Goal: Information Seeking & Learning: Check status

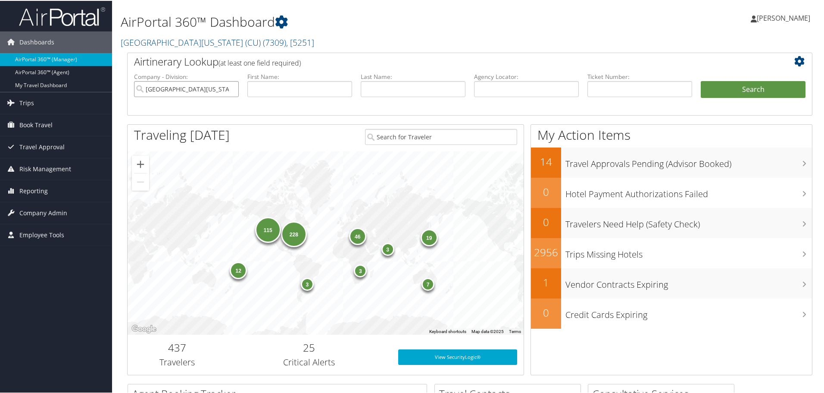
click at [232, 88] on input "University of Colorado (CU)" at bounding box center [186, 88] width 105 height 16
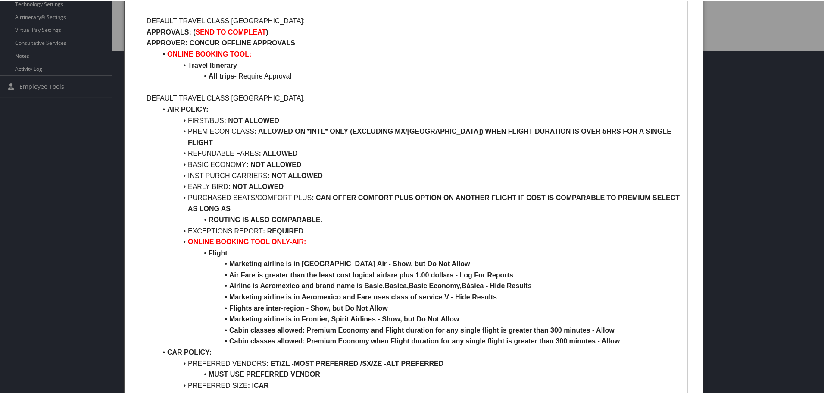
scroll to position [345, 0]
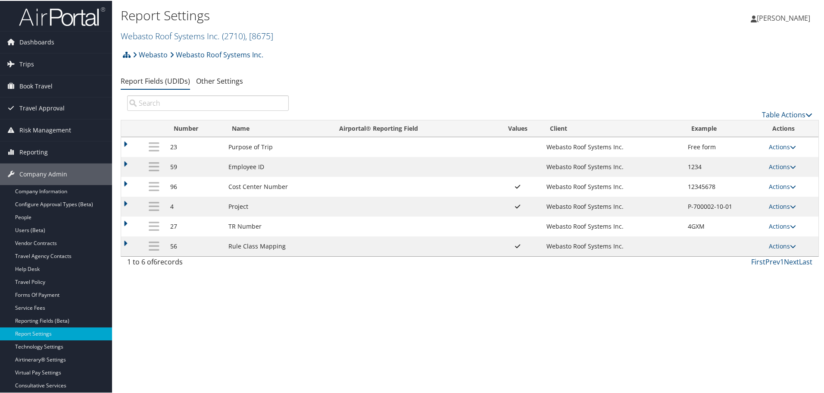
click at [795, 225] on td "Actions Update Report Field Values Upload Report Field Values Edit Delete" at bounding box center [792, 226] width 54 height 20
click at [790, 225] on icon at bounding box center [793, 225] width 6 height 6
click at [741, 241] on link "Update Report Field Values" at bounding box center [746, 238] width 93 height 15
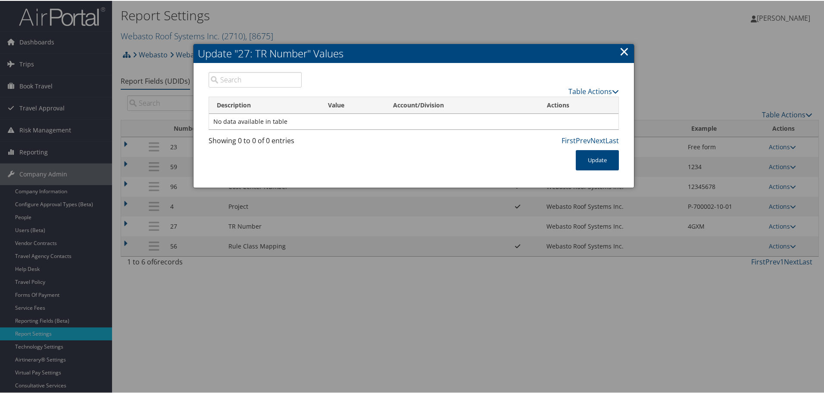
click at [622, 52] on link "×" at bounding box center [625, 50] width 10 height 17
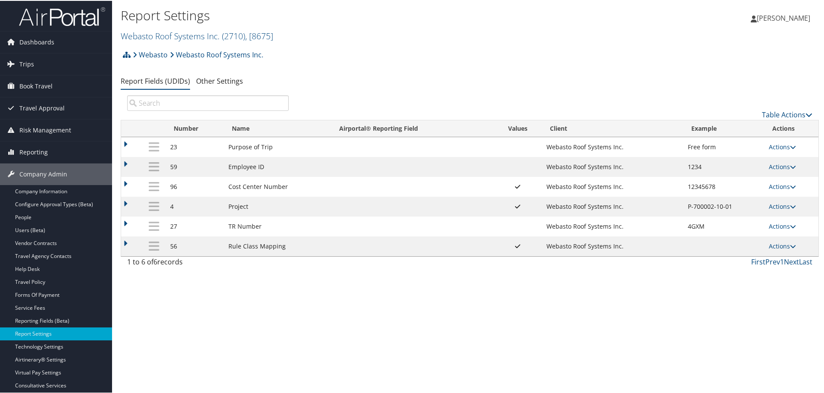
drag, startPoint x: 692, startPoint y: 224, endPoint x: 700, endPoint y: 223, distance: 7.8
click at [692, 224] on td "4GXM" at bounding box center [724, 226] width 81 height 20
click at [795, 225] on td "Actions Update Report Field Values Upload Report Field Values Edit Delete" at bounding box center [792, 226] width 54 height 20
click at [787, 224] on link "Actions" at bounding box center [782, 225] width 27 height 8
click at [715, 270] on link "Edit" at bounding box center [746, 267] width 93 height 15
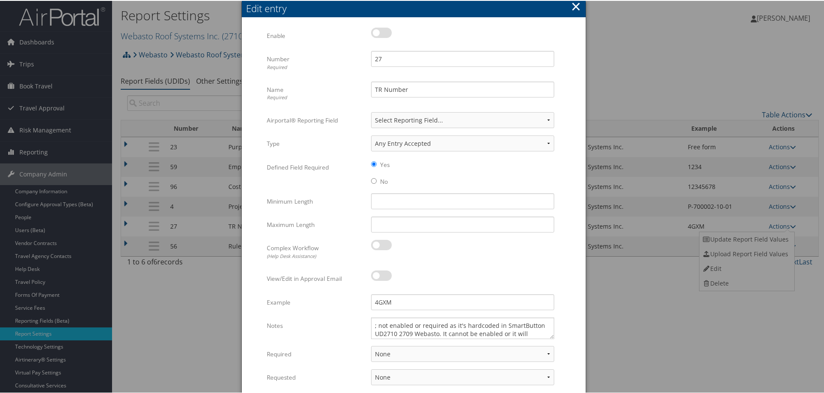
click at [576, 5] on button "×" at bounding box center [576, 5] width 10 height 17
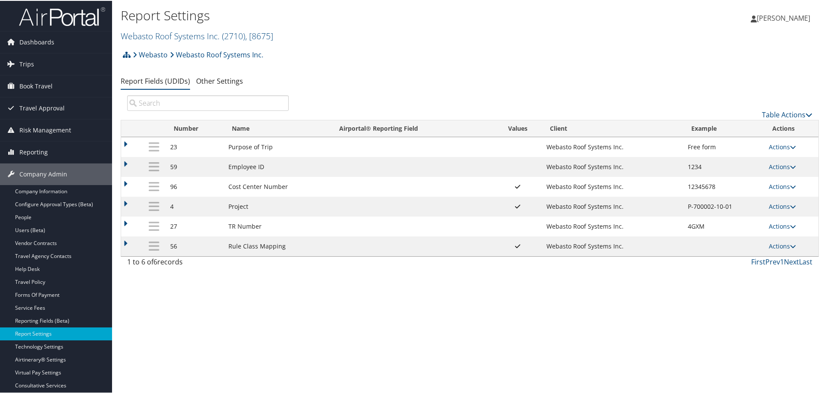
click at [57, 21] on img at bounding box center [62, 16] width 86 height 20
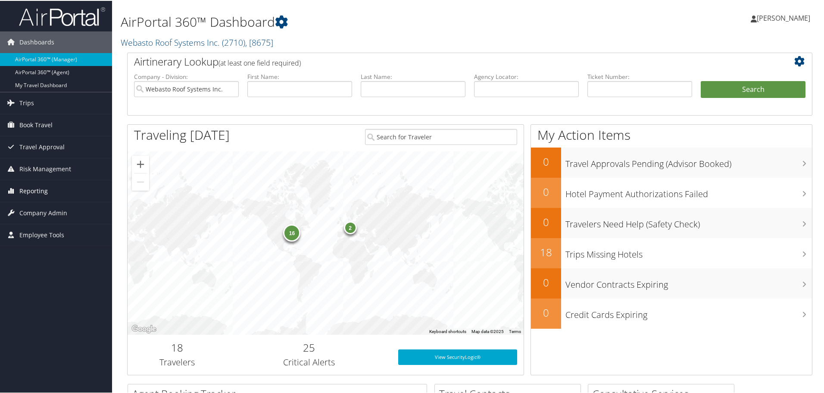
click at [37, 183] on span "Reporting" at bounding box center [33, 190] width 28 height 22
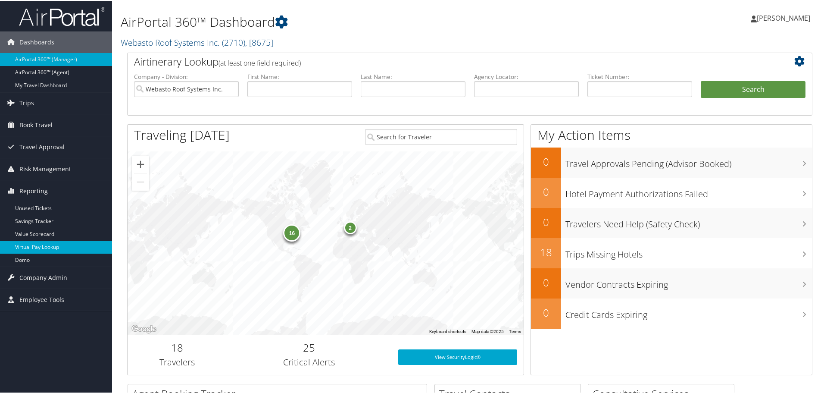
click at [33, 245] on link "Virtual Pay Lookup" at bounding box center [56, 246] width 112 height 13
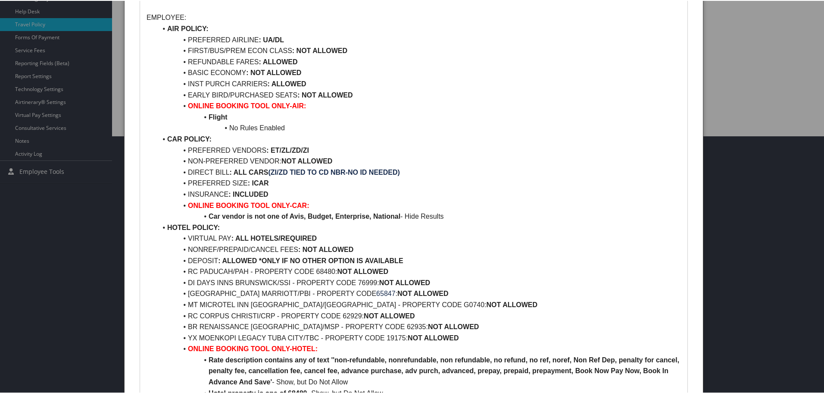
scroll to position [259, 0]
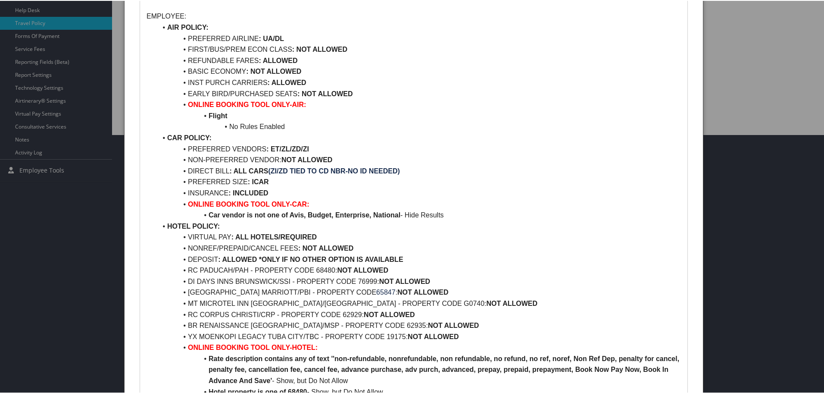
click at [110, 67] on div at bounding box center [414, 196] width 828 height 393
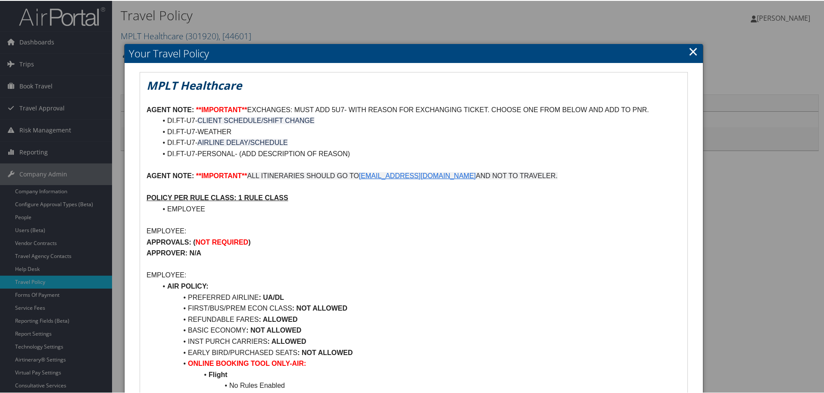
click at [693, 50] on link "×" at bounding box center [693, 50] width 10 height 17
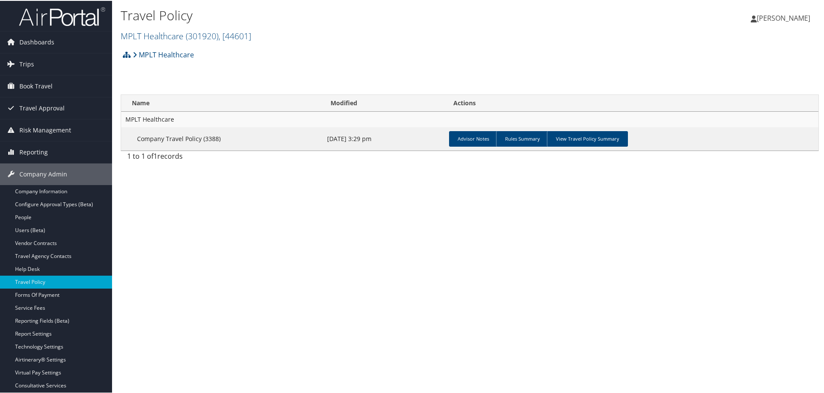
click at [47, 10] on img at bounding box center [62, 16] width 86 height 20
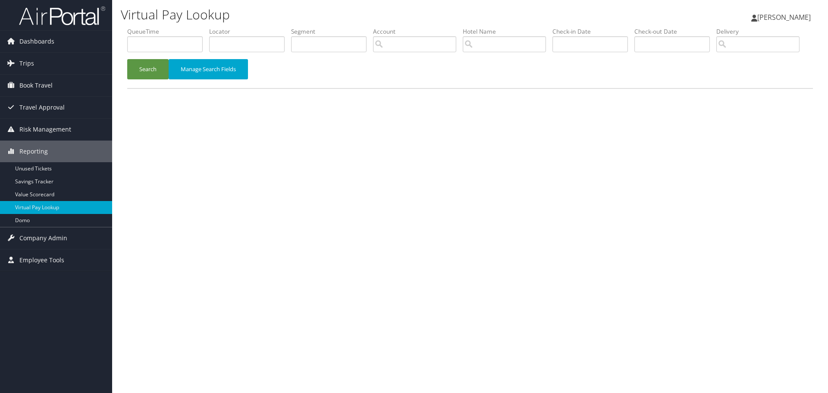
click at [223, 29] on label "Locator" at bounding box center [250, 31] width 82 height 9
click at [225, 39] on input "text" at bounding box center [246, 44] width 75 height 16
paste input "DBBSNY"
type input "DBBSNY"
click at [148, 79] on button "Search" at bounding box center [147, 69] width 41 height 20
